Goal: Find specific page/section: Find specific page/section

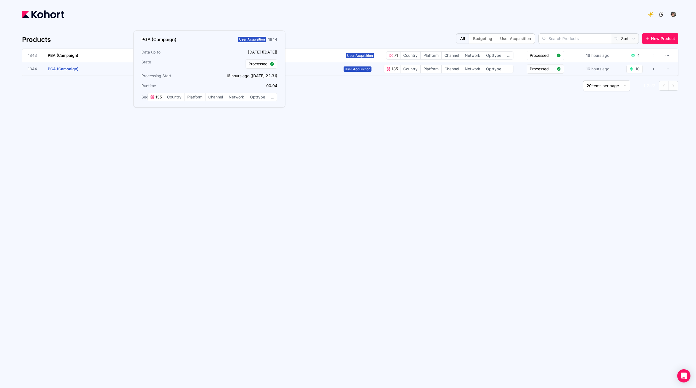
click at [104, 67] on h3 "PGA (Campaign)" at bounding box center [89, 68] width 83 height 13
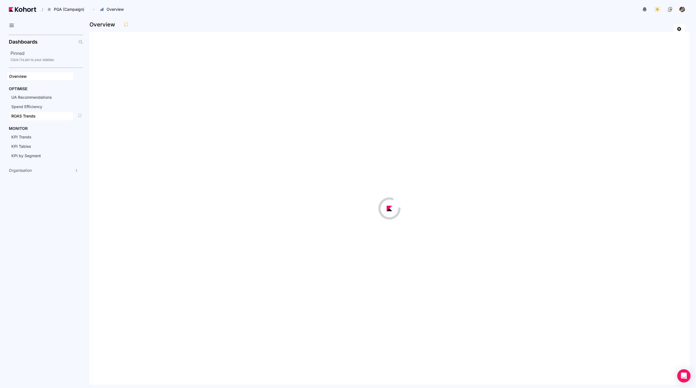
click at [43, 115] on div "ROAS Trends" at bounding box center [41, 116] width 60 height 6
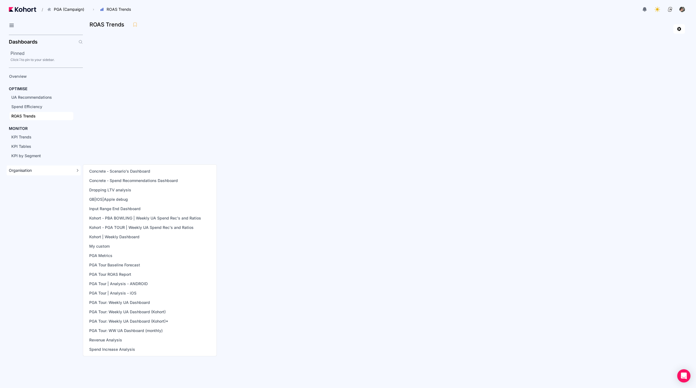
click at [36, 169] on div "Organisation" at bounding box center [40, 171] width 63 height 6
